Goal: Find specific page/section: Find specific page/section

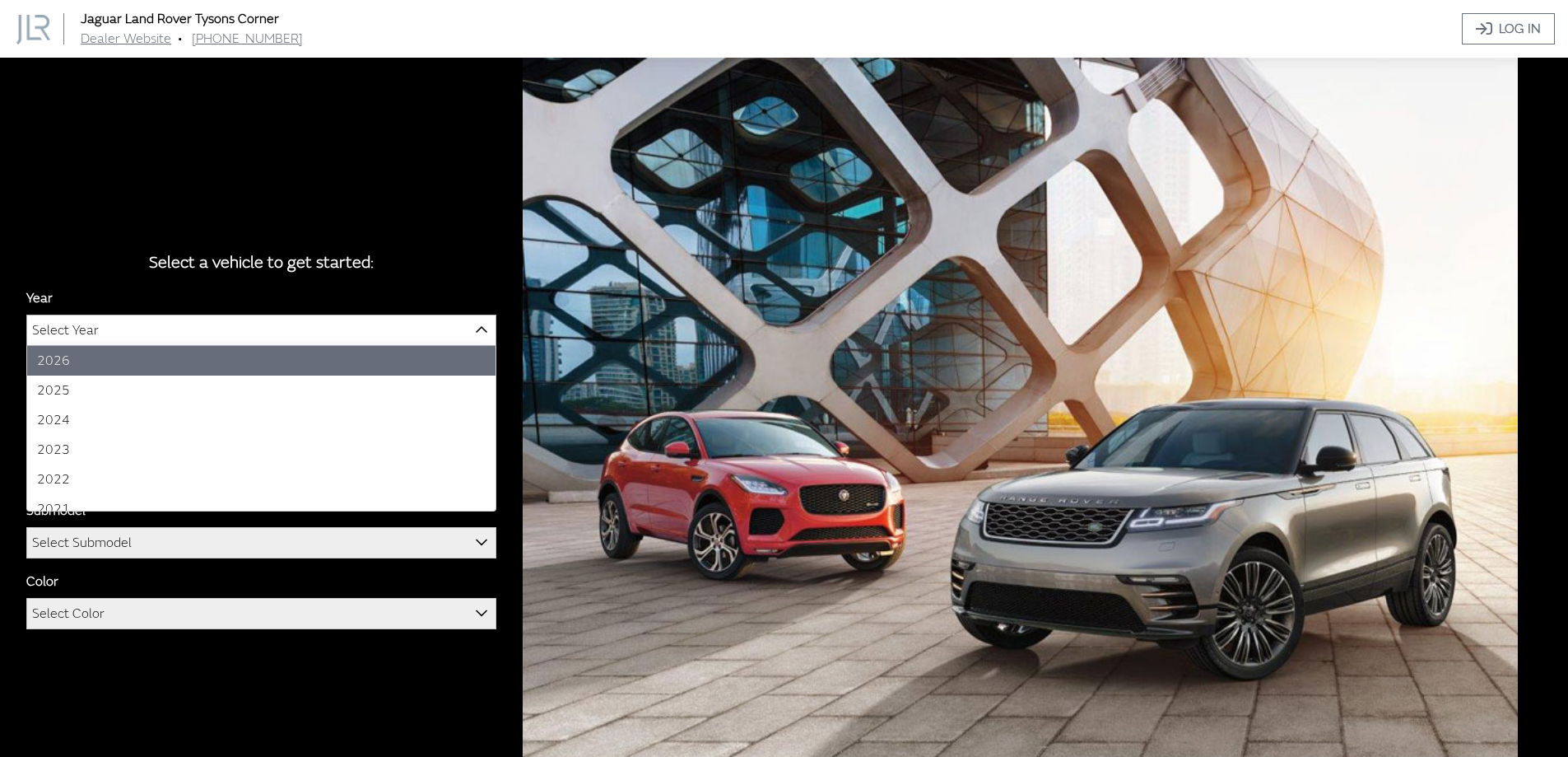
click at [258, 340] on span "Select Year" at bounding box center [261, 330] width 468 height 29
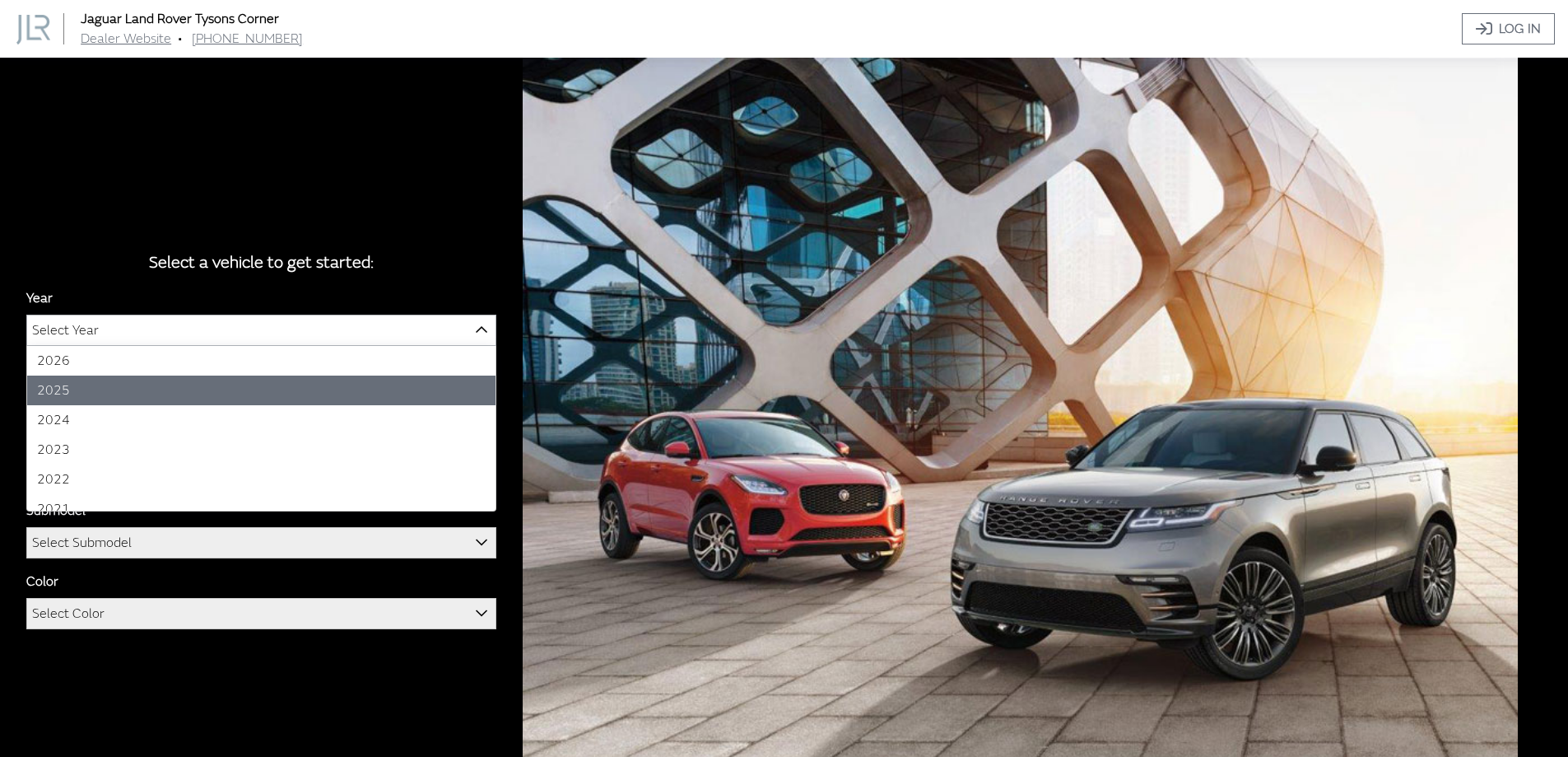
select select "43"
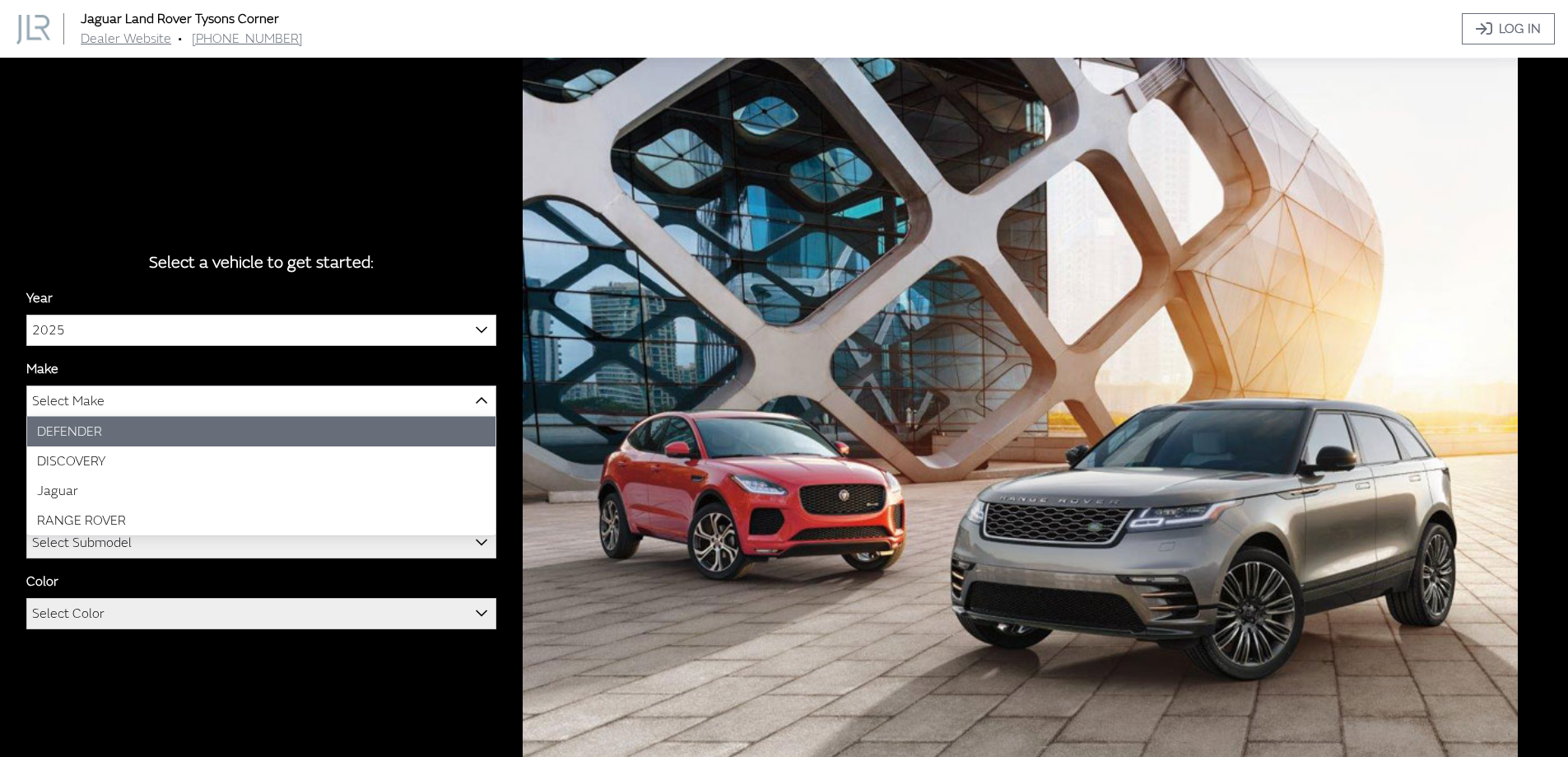
click at [103, 400] on span "Select Make" at bounding box center [68, 401] width 73 height 29
select select "64"
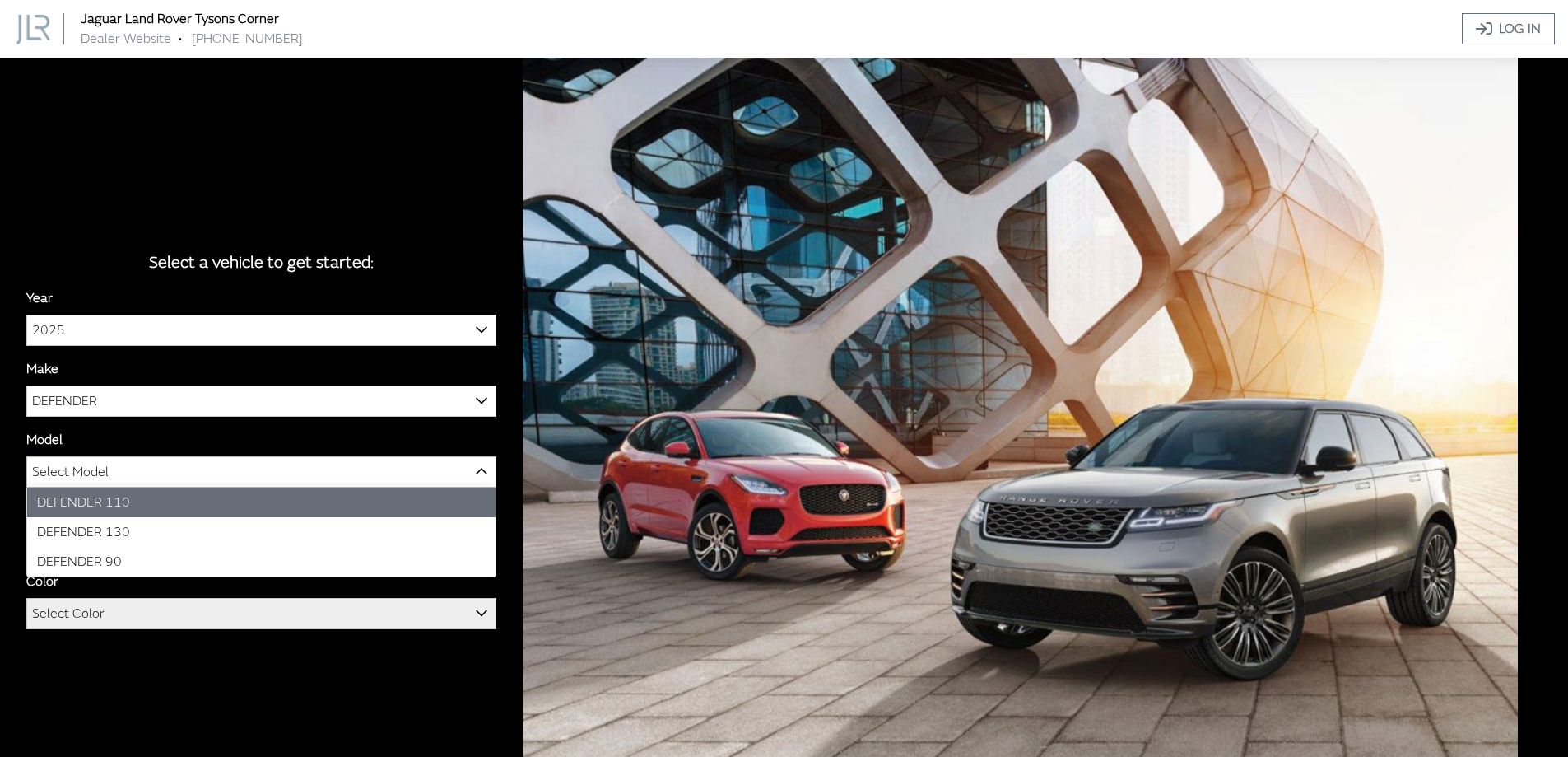
click at [98, 474] on span "Select Model" at bounding box center [70, 472] width 76 height 29
select select "1342"
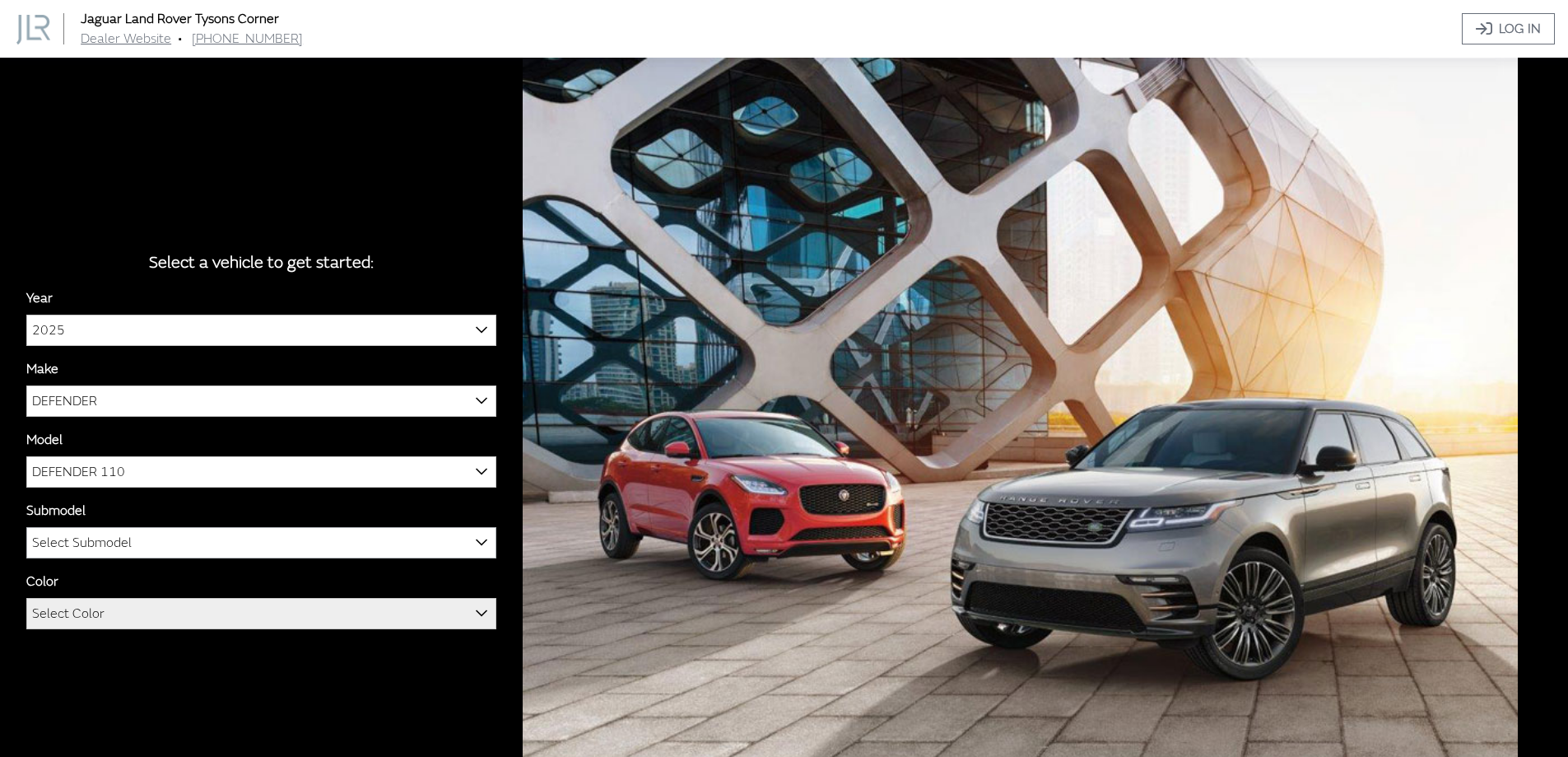
click at [92, 544] on span "Select Submodel" at bounding box center [82, 543] width 99 height 29
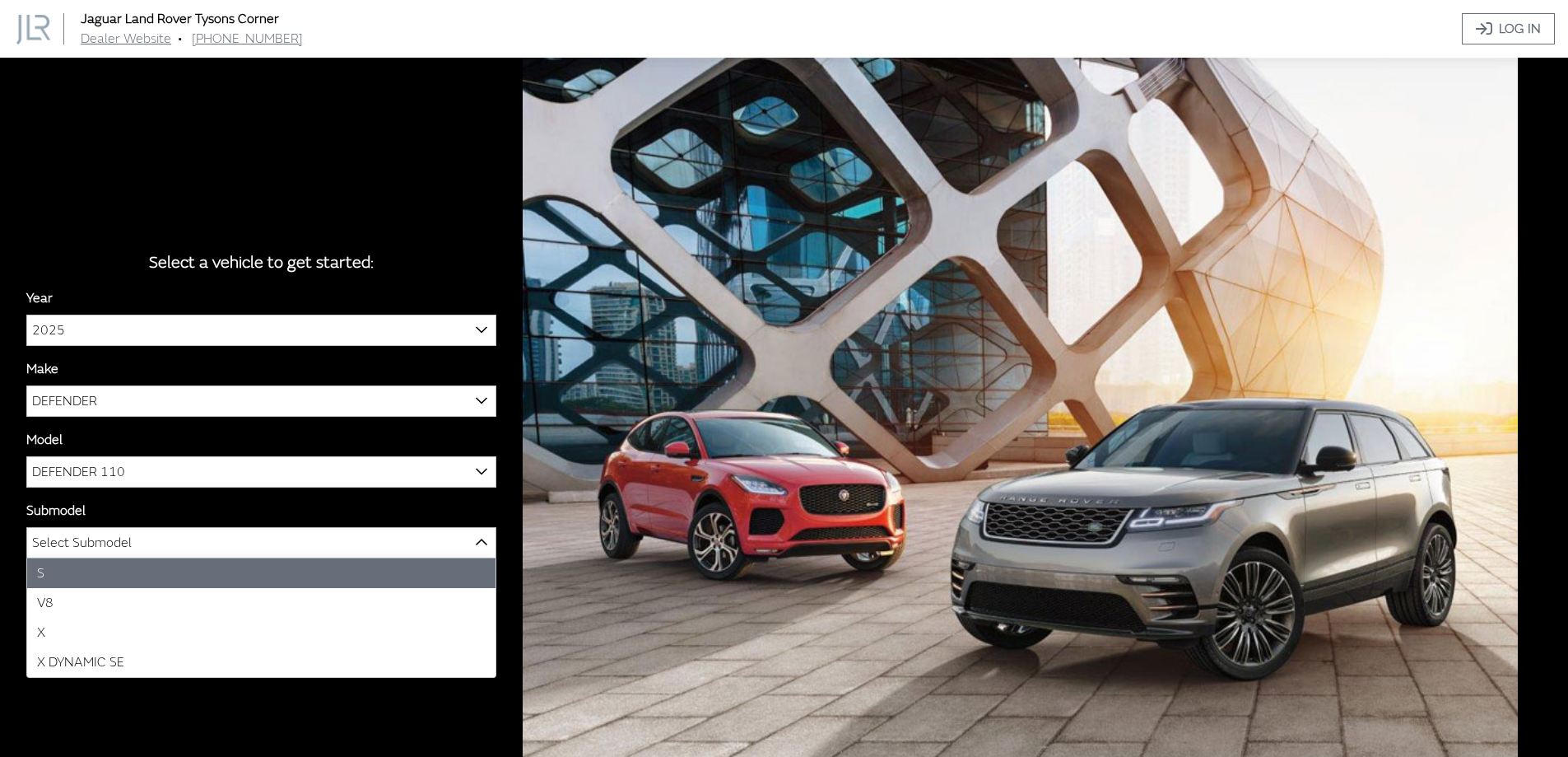
select select "129"
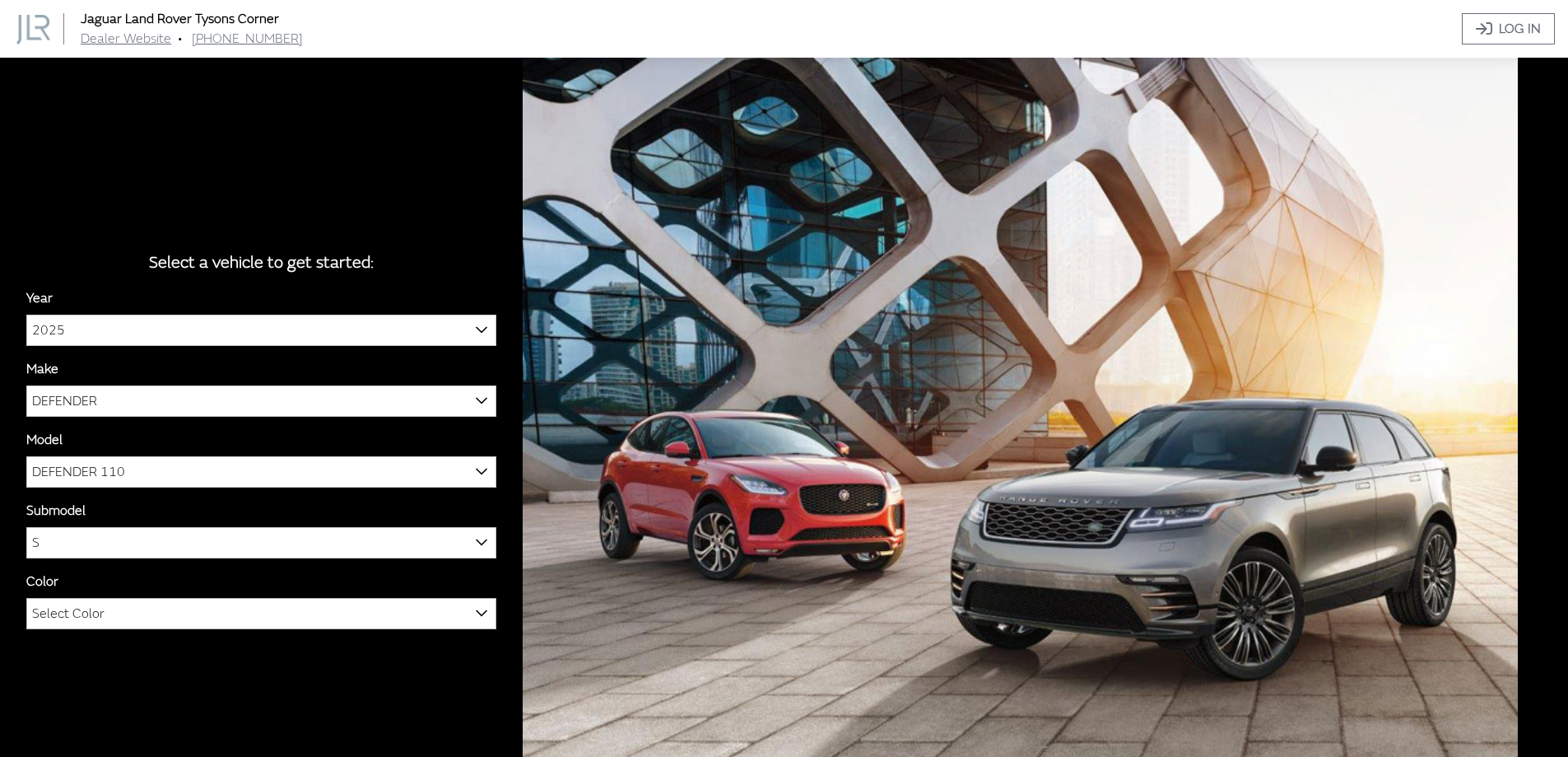
click at [74, 618] on span "Select Color" at bounding box center [68, 614] width 73 height 29
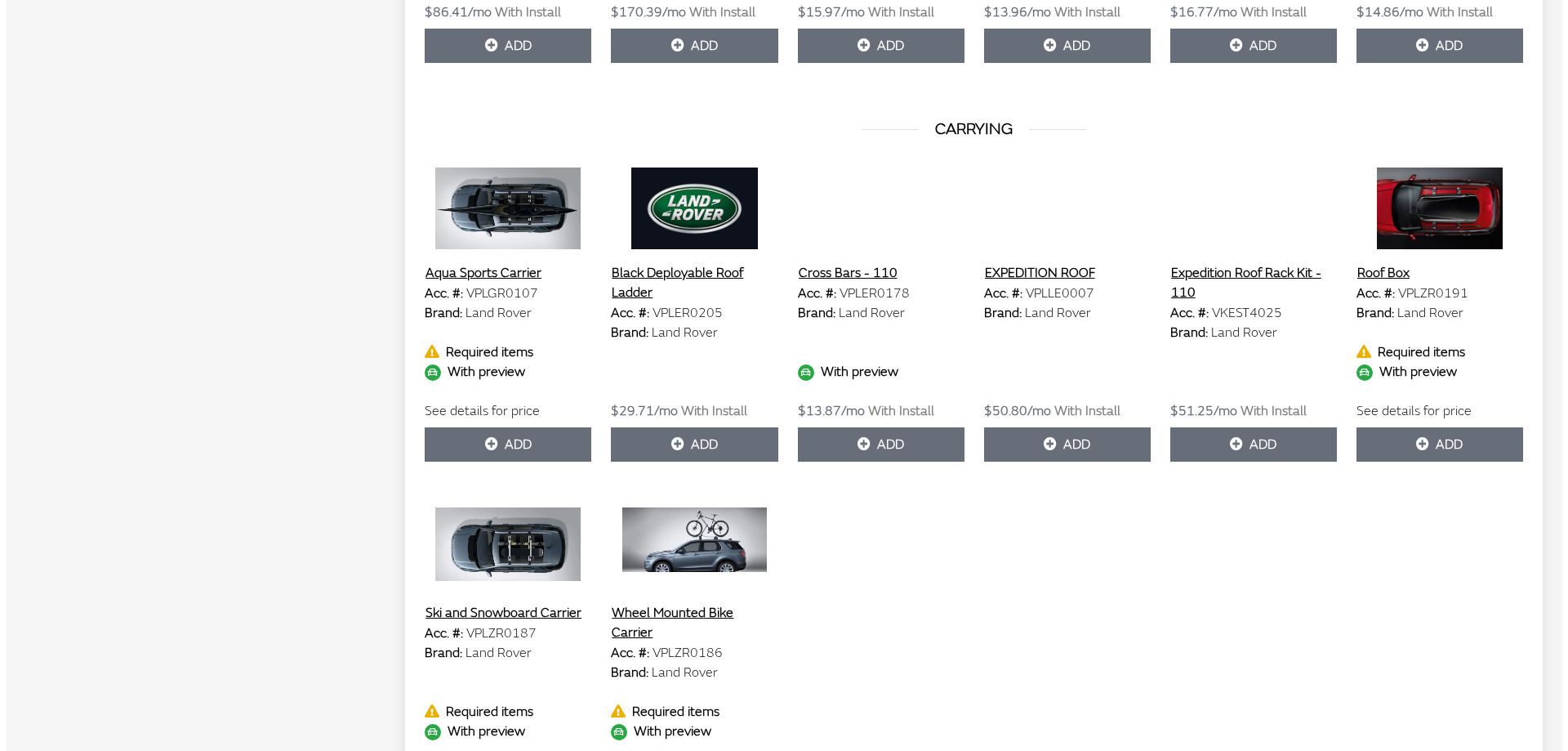
scroll to position [899, 0]
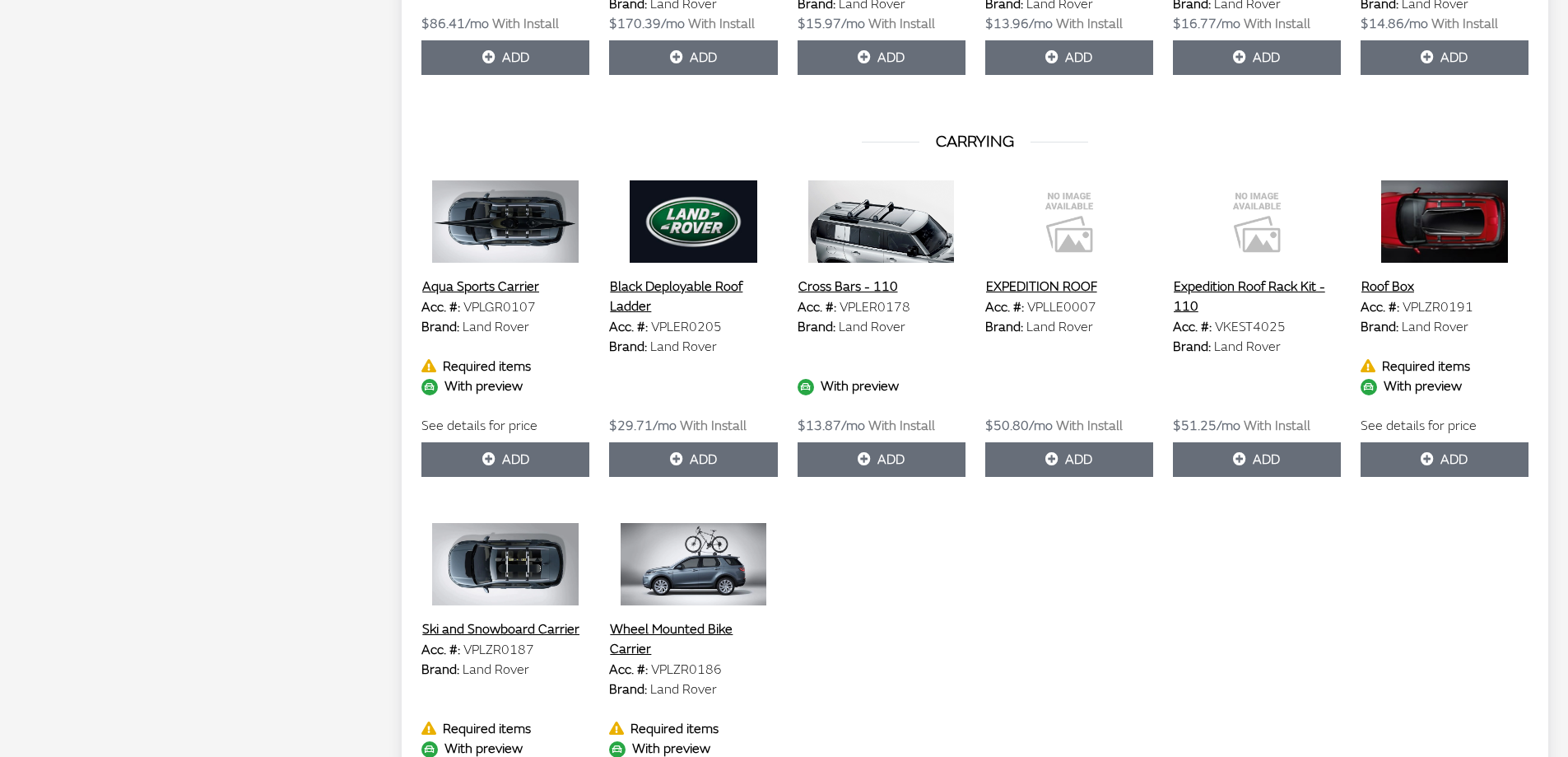
click at [504, 559] on img at bounding box center [505, 564] width 168 height 83
